Goal: Information Seeking & Learning: Find specific page/section

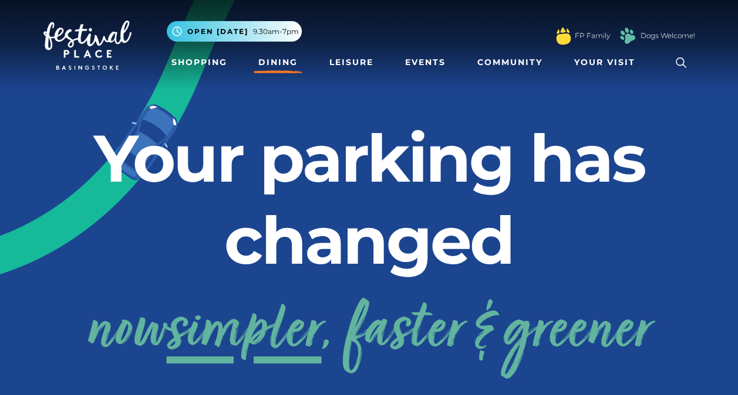
click at [281, 68] on link "Dining" at bounding box center [277, 63] width 49 height 22
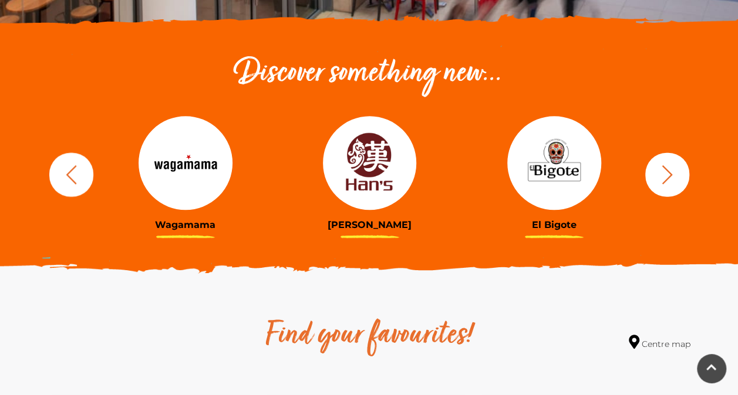
scroll to position [411, 0]
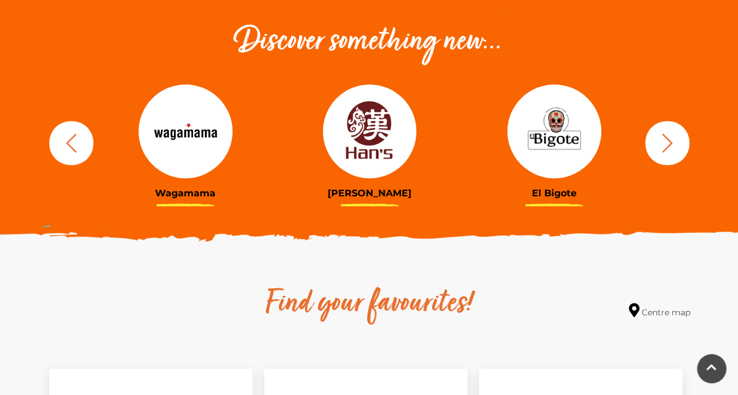
click at [663, 134] on icon "button" at bounding box center [666, 142] width 11 height 19
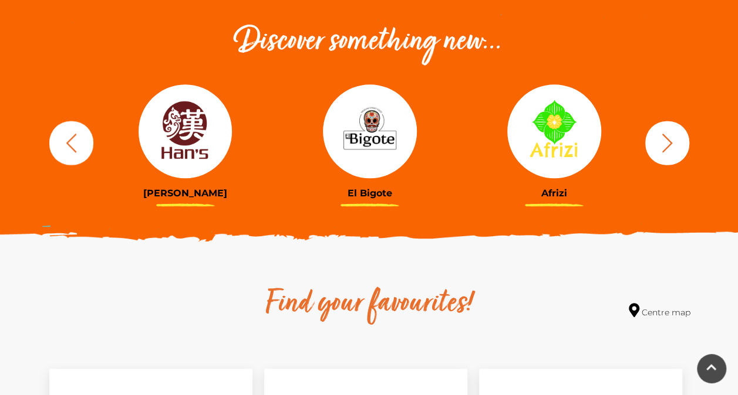
click at [663, 134] on icon "button" at bounding box center [666, 142] width 11 height 19
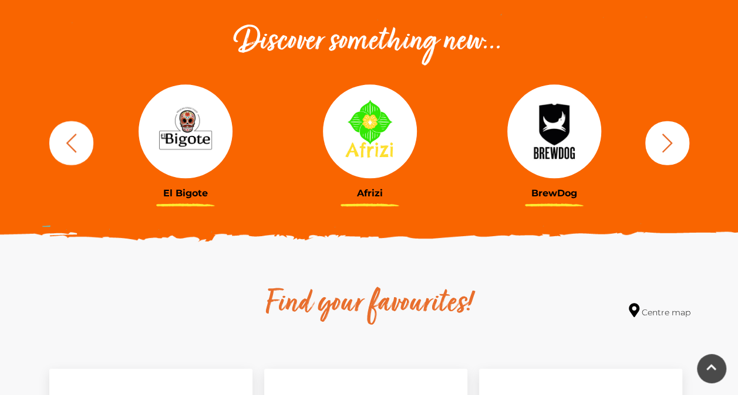
click at [663, 134] on icon "button" at bounding box center [666, 142] width 11 height 19
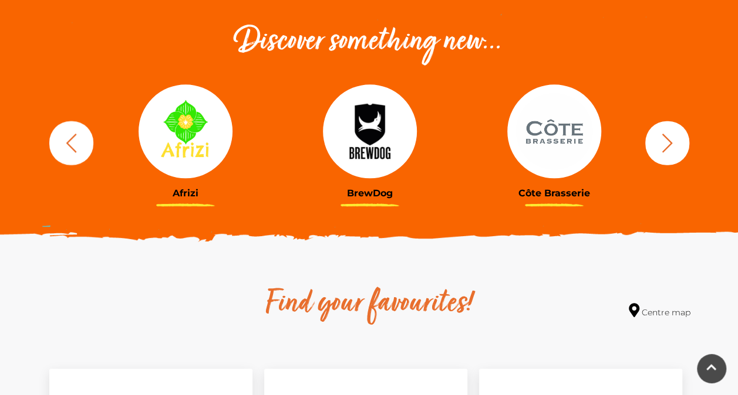
click at [663, 134] on icon "button" at bounding box center [666, 142] width 11 height 19
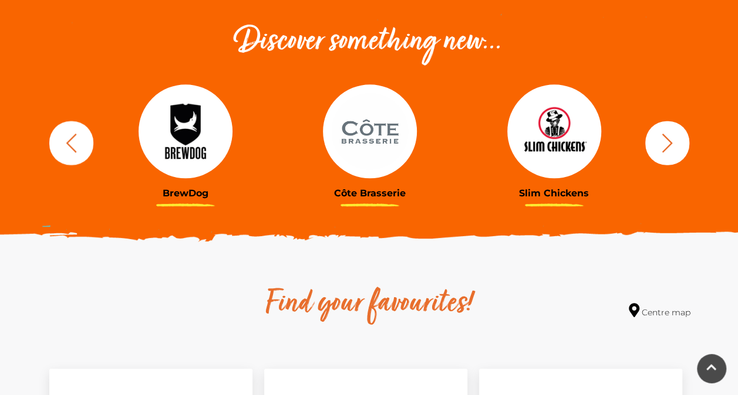
click at [663, 134] on icon "button" at bounding box center [666, 142] width 11 height 19
click at [667, 141] on icon "button" at bounding box center [667, 143] width 22 height 22
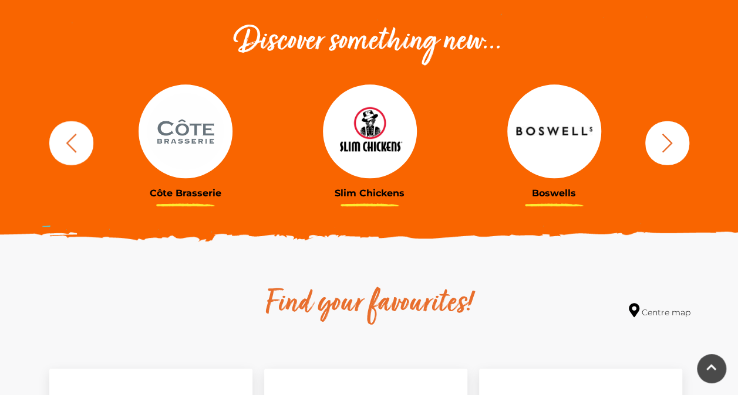
click at [667, 141] on icon "button" at bounding box center [667, 143] width 22 height 22
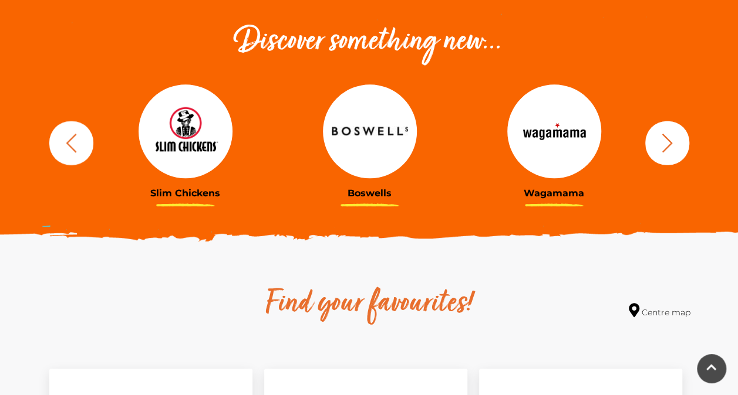
click at [667, 141] on icon "button" at bounding box center [667, 143] width 22 height 22
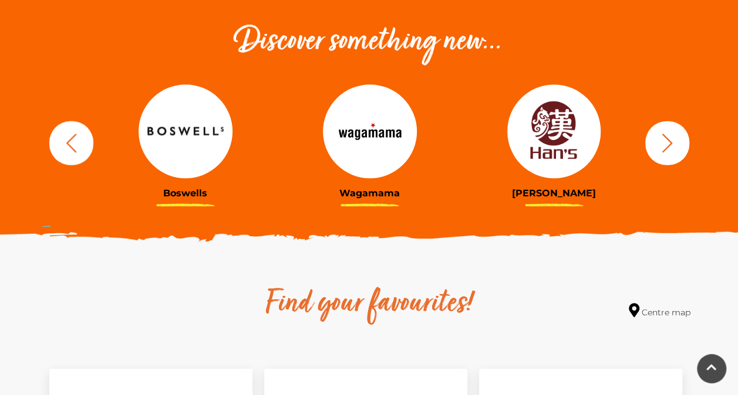
click at [667, 141] on icon "button" at bounding box center [667, 143] width 22 height 22
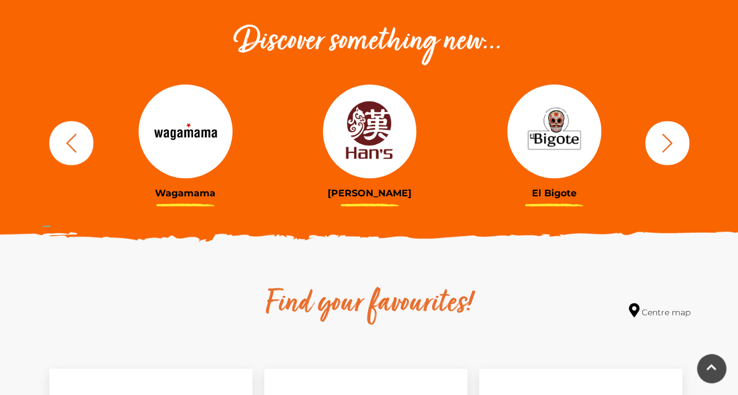
click at [667, 141] on icon "button" at bounding box center [667, 143] width 22 height 22
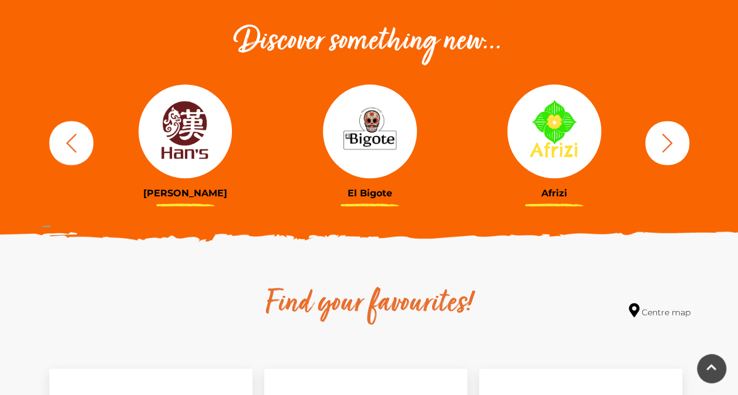
click at [667, 141] on icon "button" at bounding box center [667, 143] width 22 height 22
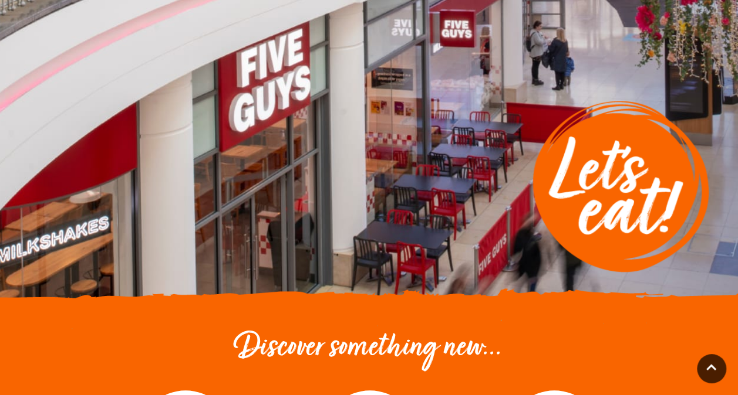
scroll to position [0, 0]
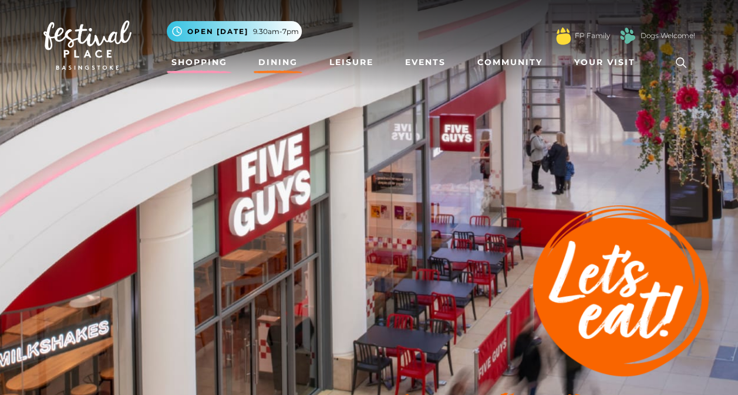
click at [191, 66] on link "Shopping" at bounding box center [199, 63] width 65 height 22
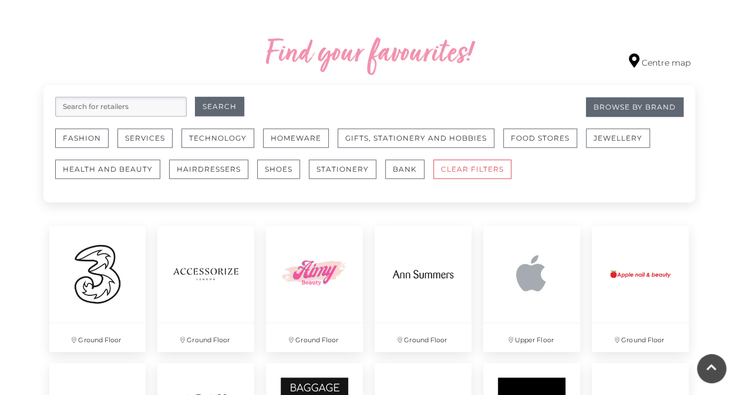
scroll to position [695, 0]
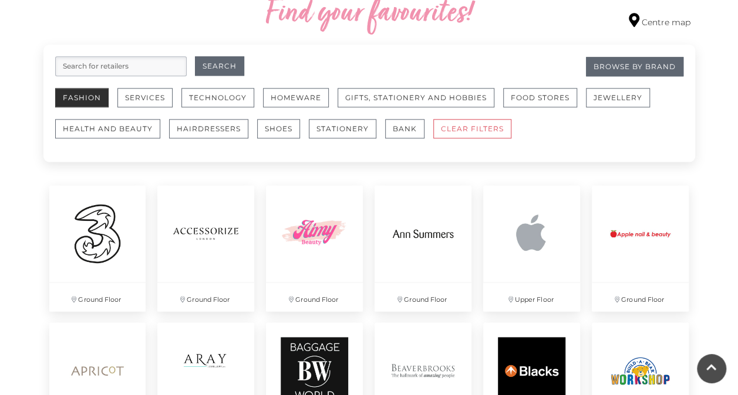
click at [100, 104] on button "Fashion" at bounding box center [81, 97] width 53 height 19
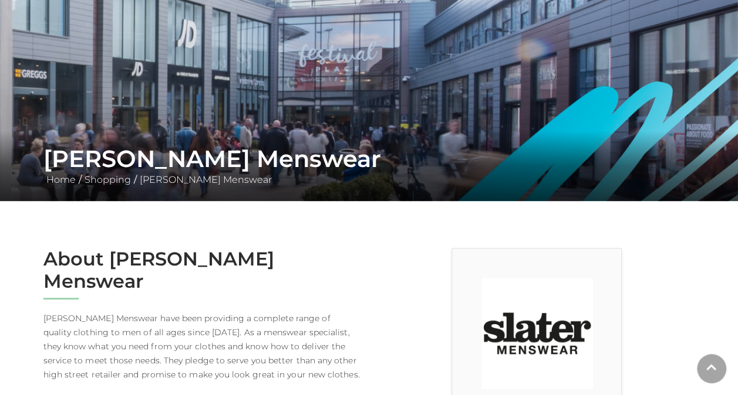
scroll to position [235, 0]
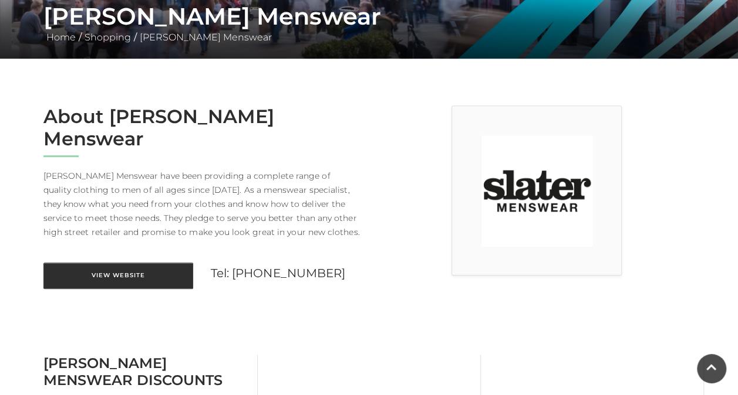
click at [122, 263] on link "View Website" at bounding box center [118, 276] width 150 height 26
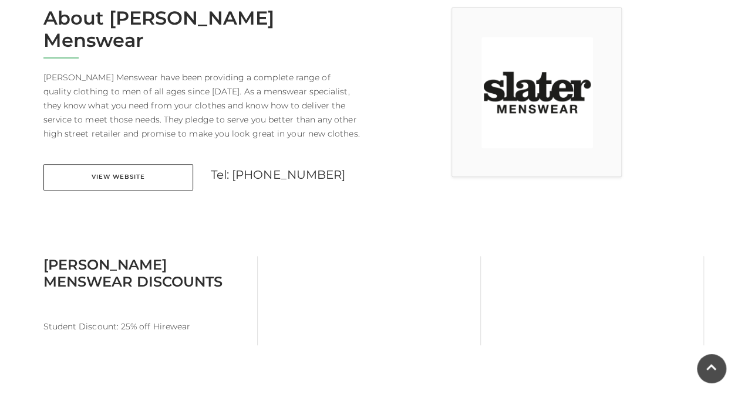
scroll to position [0, 0]
